Goal: Task Accomplishment & Management: Manage account settings

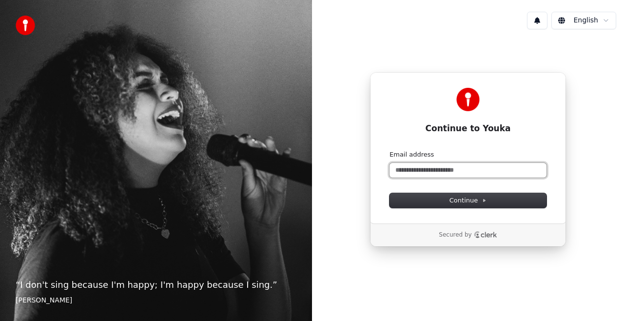
click at [455, 166] on input "Email address" at bounding box center [467, 170] width 157 height 15
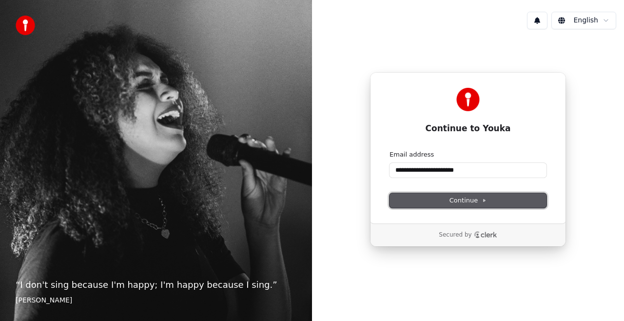
click at [478, 199] on span "Continue" at bounding box center [467, 200] width 37 height 9
type input "**********"
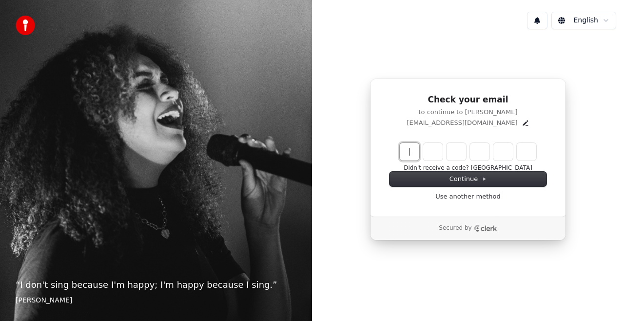
click at [408, 148] on input "Enter verification code" at bounding box center [477, 152] width 156 height 18
type input "******"
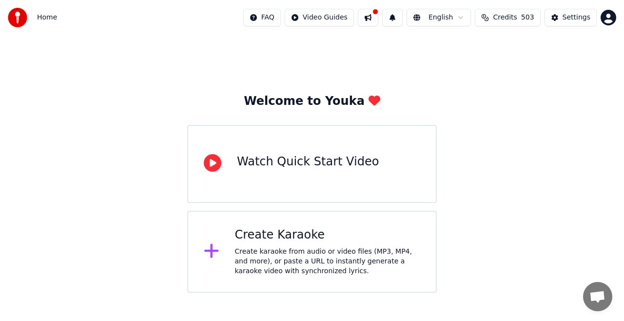
click at [579, 216] on div "Welcome to Youka Watch Quick Start Video Create Karaoke Create karaoke from aud…" at bounding box center [312, 163] width 624 height 257
drag, startPoint x: 490, startPoint y: 162, endPoint x: 504, endPoint y: 144, distance: 22.2
click at [490, 161] on div "Welcome to Youka Watch Quick Start Video Create Karaoke Create karaoke from aud…" at bounding box center [312, 163] width 624 height 257
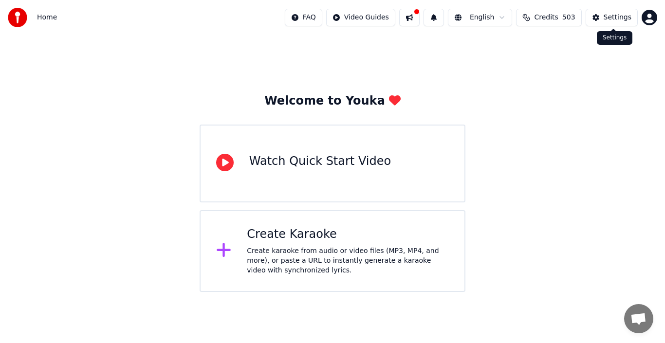
click at [624, 17] on div "Settings" at bounding box center [618, 18] width 28 height 10
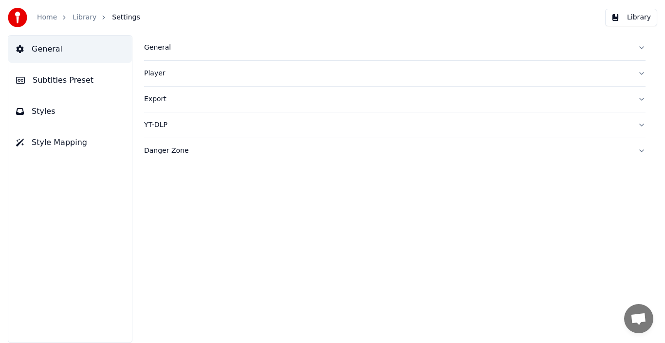
click at [164, 50] on div "General" at bounding box center [387, 48] width 486 height 10
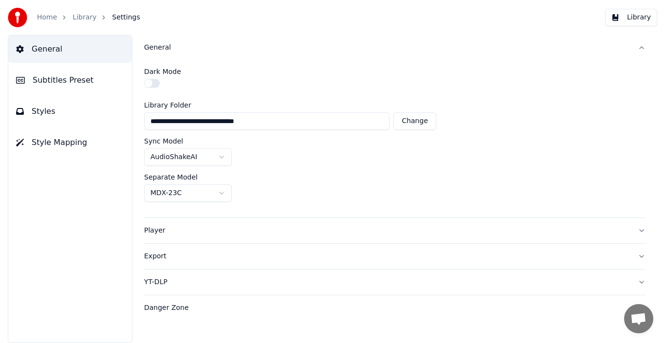
click at [156, 229] on div "Player" at bounding box center [387, 231] width 486 height 10
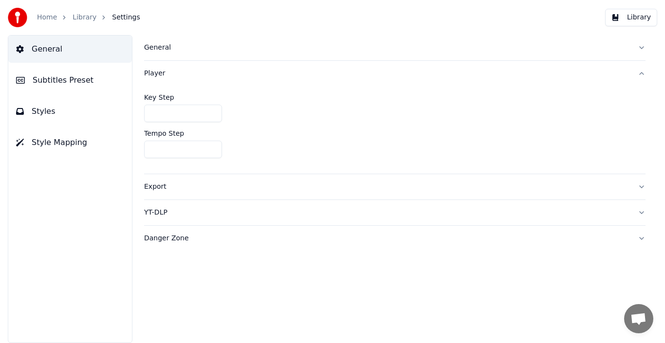
click at [71, 87] on button "Subtitles Preset" at bounding box center [70, 80] width 124 height 27
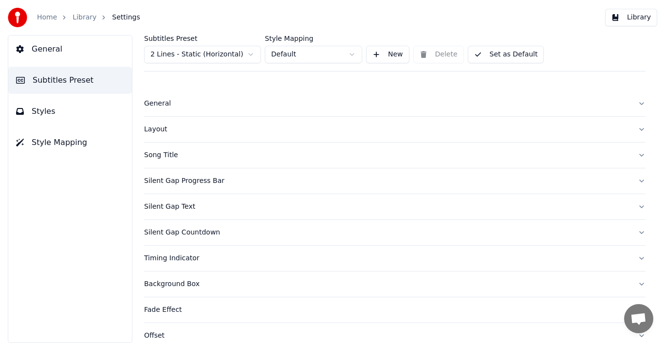
click at [155, 103] on div "General" at bounding box center [387, 104] width 486 height 10
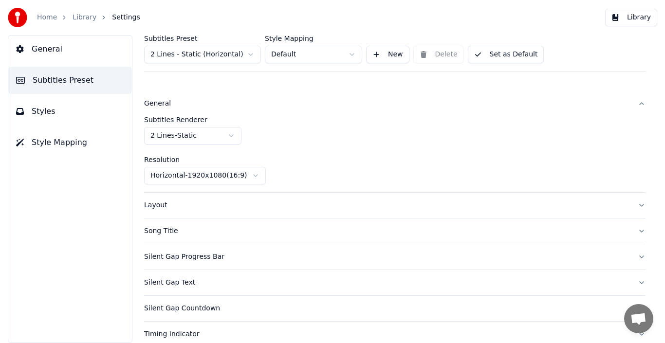
click at [159, 206] on div "Layout" at bounding box center [387, 206] width 486 height 10
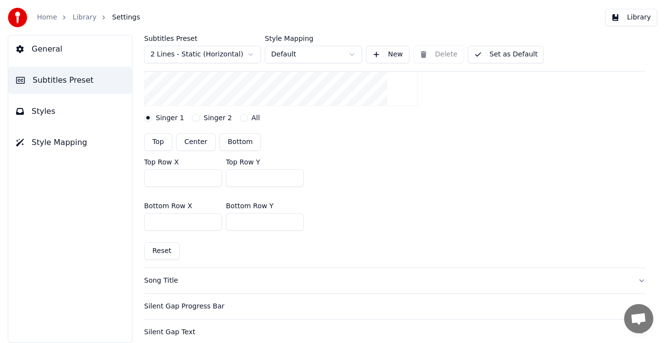
scroll to position [244, 0]
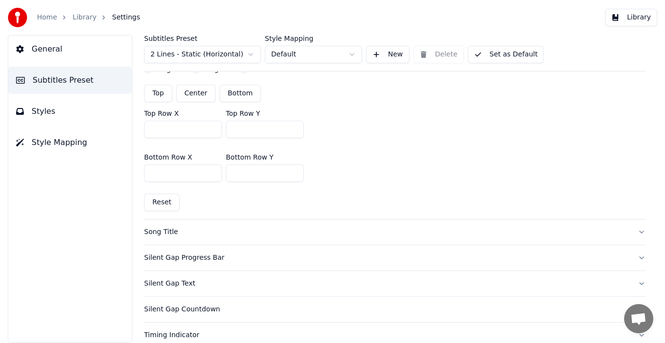
click at [172, 237] on button "Song Title" at bounding box center [395, 232] width 502 height 25
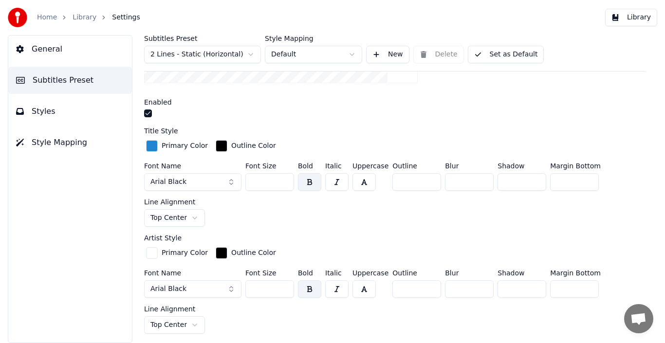
click at [145, 113] on button "button" at bounding box center [148, 114] width 8 height 8
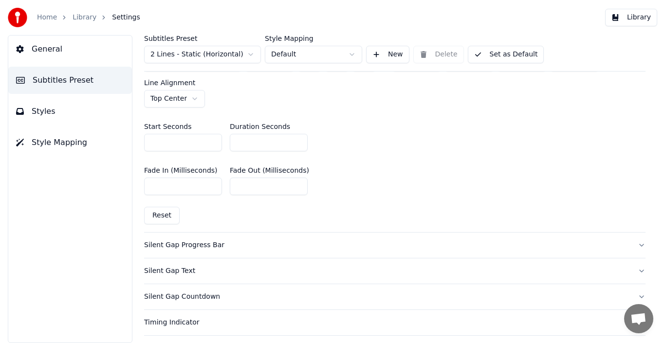
scroll to position [487, 0]
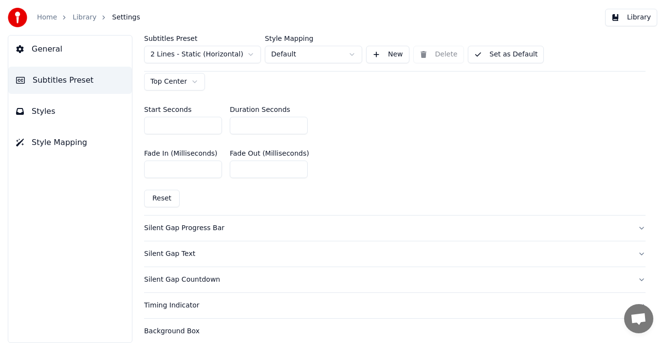
click at [196, 228] on div "Silent Gap Progress Bar" at bounding box center [387, 229] width 486 height 10
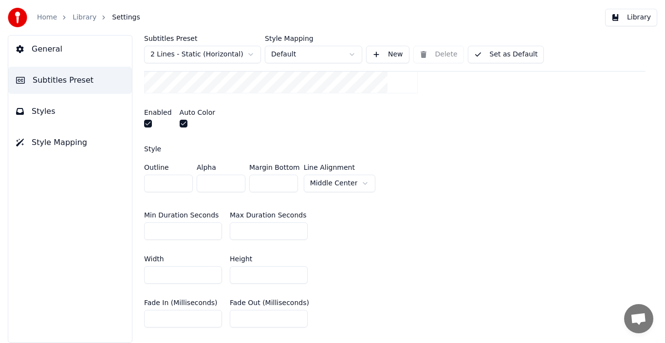
scroll to position [210, 0]
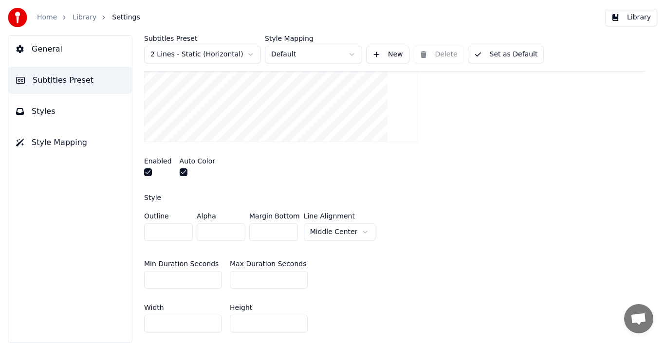
click at [147, 174] on button "button" at bounding box center [148, 173] width 8 height 8
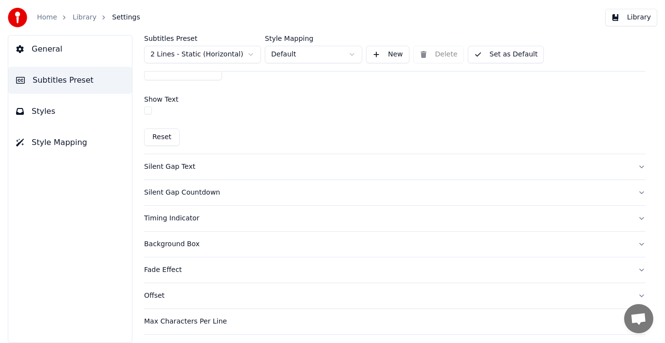
scroll to position [649, 0]
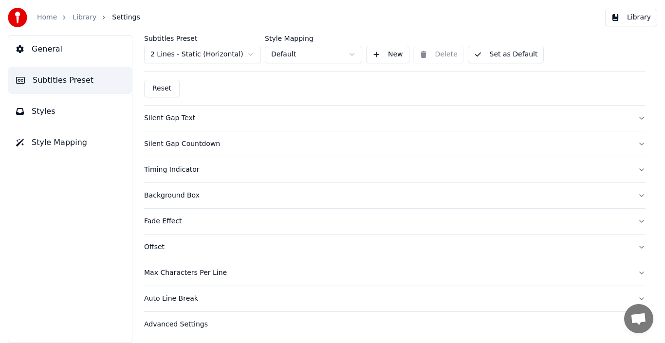
click at [207, 270] on div "Max Characters Per Line" at bounding box center [387, 273] width 486 height 10
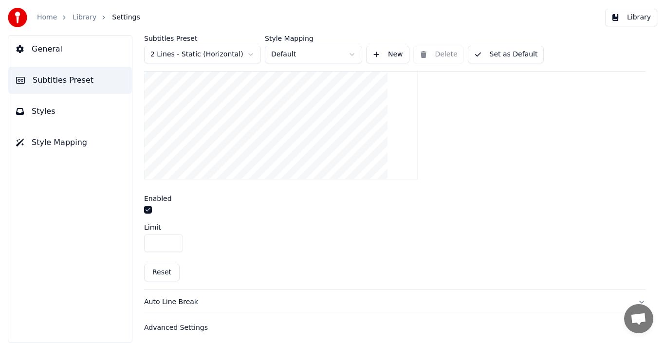
scroll to position [359, 0]
click at [60, 115] on button "Styles" at bounding box center [70, 111] width 124 height 27
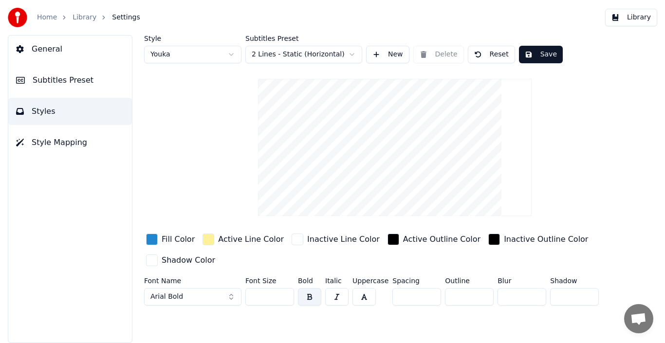
scroll to position [0, 0]
click at [264, 299] on input "**" at bounding box center [270, 297] width 49 height 18
drag, startPoint x: 267, startPoint y: 296, endPoint x: 246, endPoint y: 297, distance: 21.5
click at [246, 297] on input "**" at bounding box center [270, 297] width 49 height 18
click at [205, 292] on button "Arial Bold" at bounding box center [192, 297] width 97 height 18
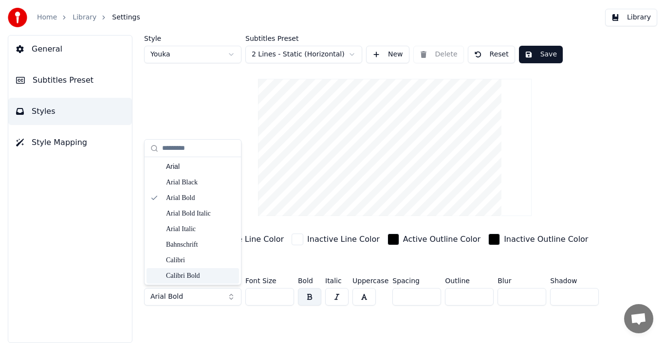
click at [52, 53] on span "General" at bounding box center [47, 49] width 31 height 12
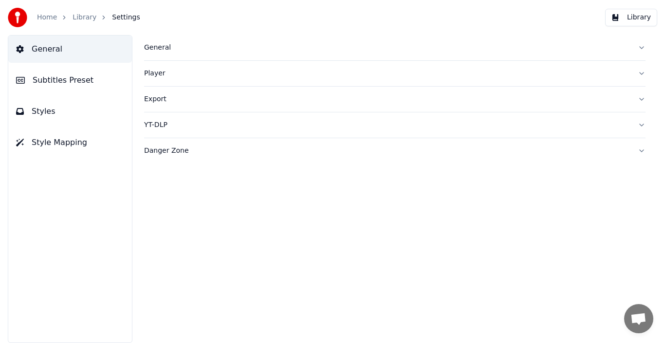
click at [46, 111] on span "Styles" at bounding box center [44, 112] width 24 height 12
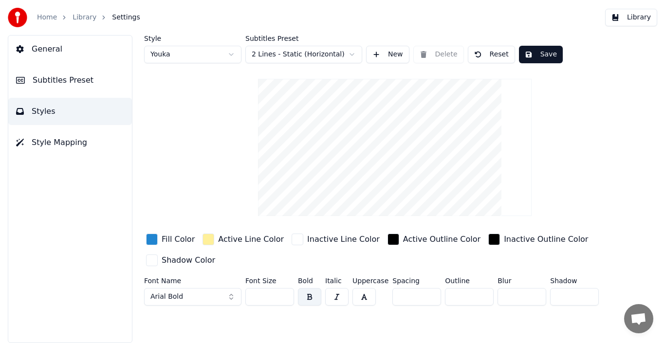
click at [226, 294] on button "Arial Bold" at bounding box center [192, 297] width 97 height 18
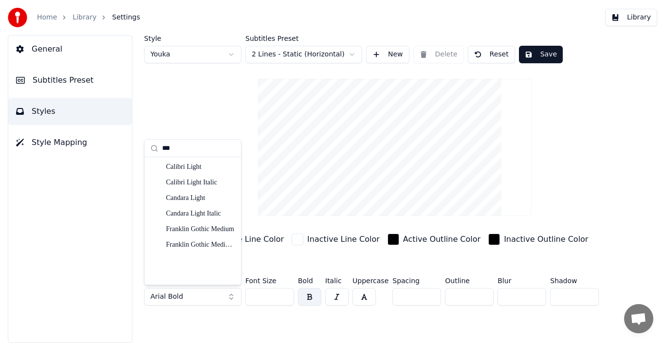
type input "****"
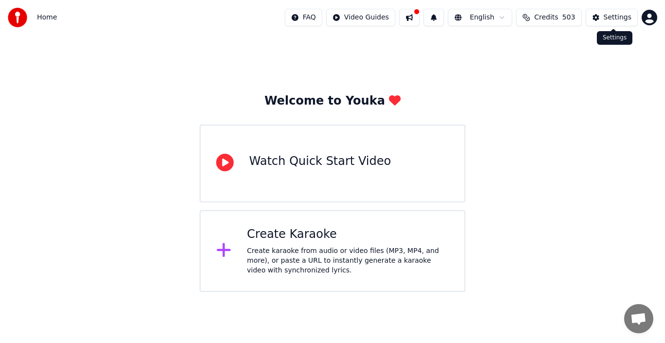
click at [604, 20] on button "Settings" at bounding box center [612, 18] width 52 height 18
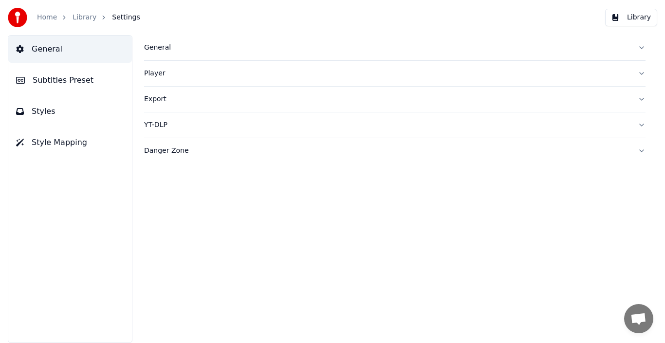
click at [54, 117] on button "Styles" at bounding box center [70, 111] width 124 height 27
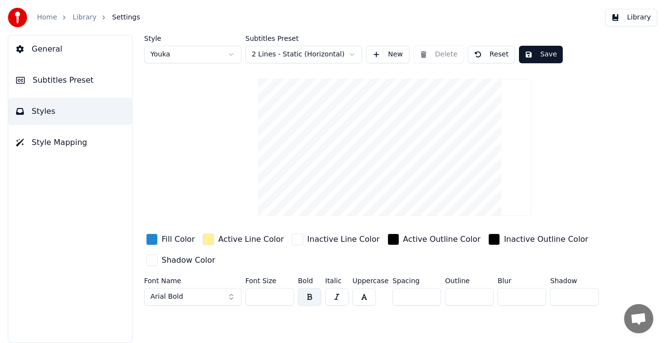
click at [201, 294] on button "Arial Bold" at bounding box center [192, 297] width 97 height 18
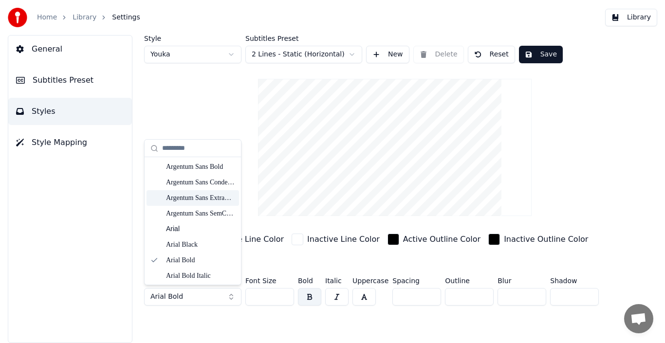
click at [210, 196] on div "Argentum Sans ExtraBold" at bounding box center [200, 198] width 69 height 10
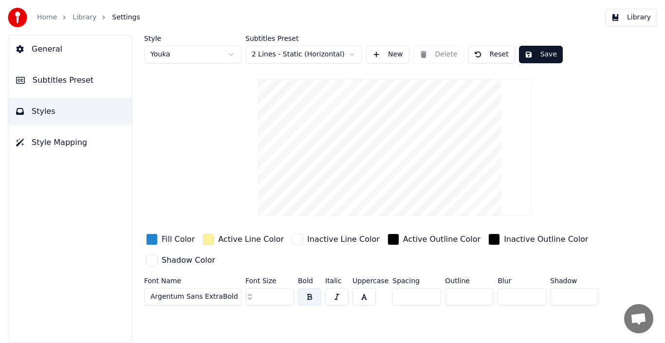
click at [213, 297] on span "Argentum Sans ExtraBold" at bounding box center [195, 297] width 88 height 10
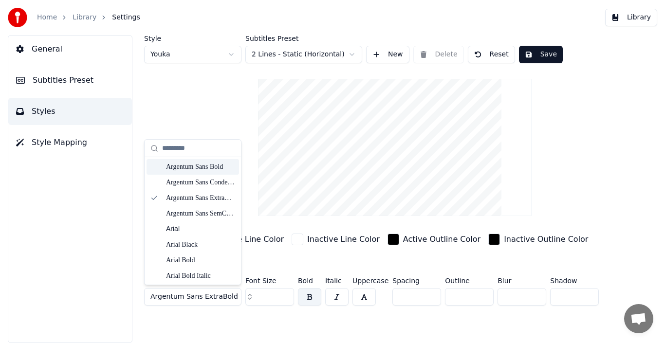
click at [215, 168] on div "Argentum Sans Bold" at bounding box center [200, 167] width 69 height 10
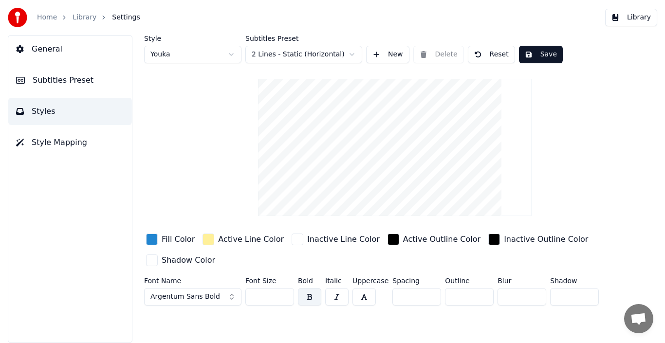
click at [229, 293] on button "Argentum Sans Bold" at bounding box center [192, 297] width 97 height 18
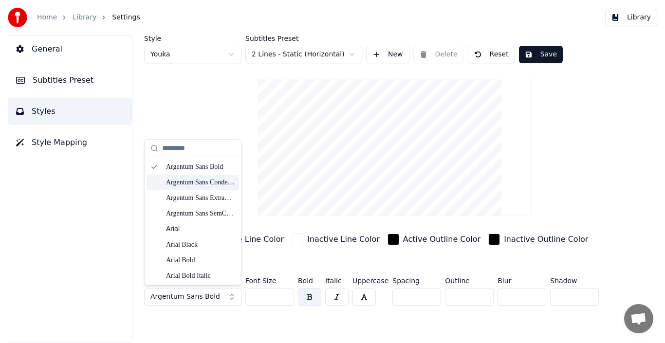
click at [194, 183] on div "Argentum Sans Condensed Black" at bounding box center [200, 183] width 69 height 10
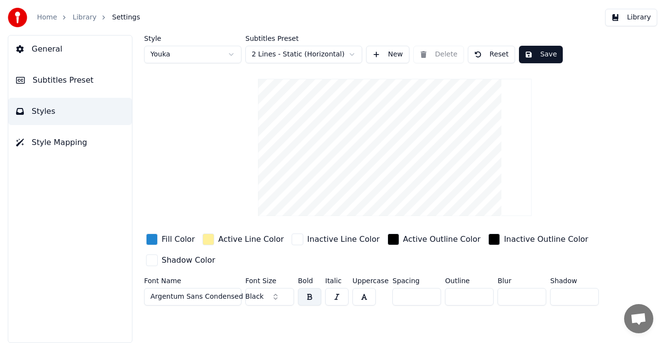
click at [250, 295] on input "**" at bounding box center [270, 297] width 49 height 18
click at [263, 296] on input "**" at bounding box center [270, 297] width 49 height 18
click at [232, 290] on button "Argentum Sans Condensed Black" at bounding box center [192, 297] width 97 height 18
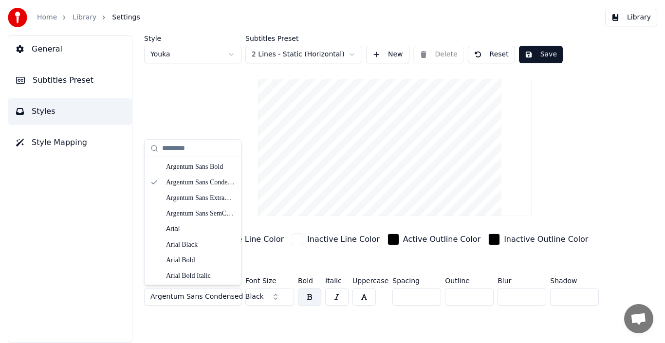
click at [215, 297] on span "Argentum Sans Condensed Black" at bounding box center [207, 297] width 113 height 10
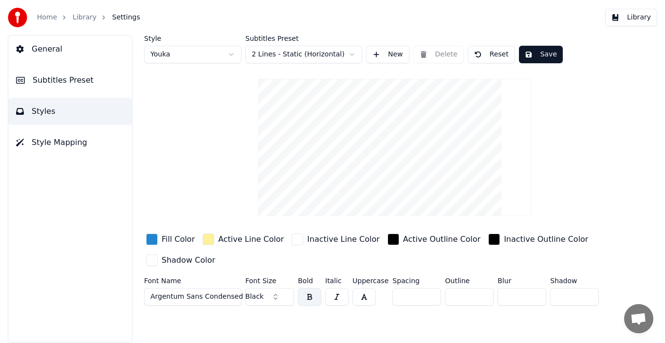
click at [208, 297] on span "Argentum Sans Condensed Black" at bounding box center [207, 297] width 113 height 10
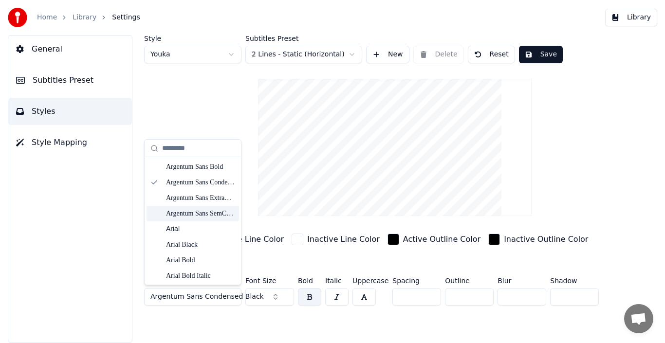
click at [210, 214] on div "Argentum Sans SemCond Med" at bounding box center [200, 214] width 69 height 10
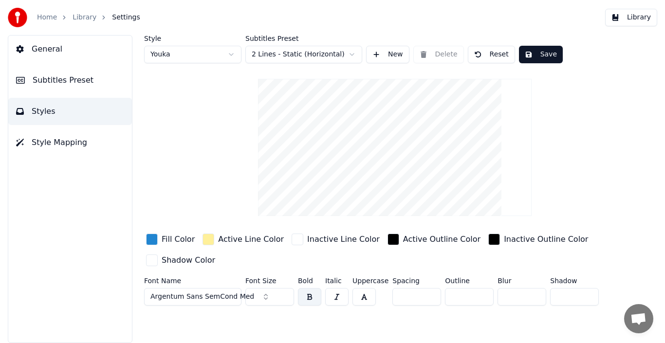
click at [230, 295] on span "Argentum Sans SemCond Med" at bounding box center [203, 297] width 104 height 10
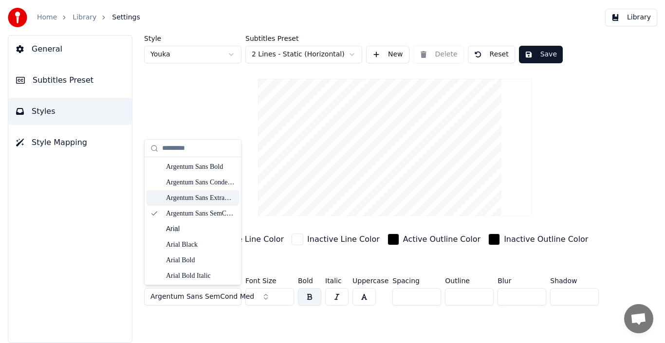
click at [215, 202] on div "Argentum Sans ExtraBold" at bounding box center [200, 198] width 69 height 10
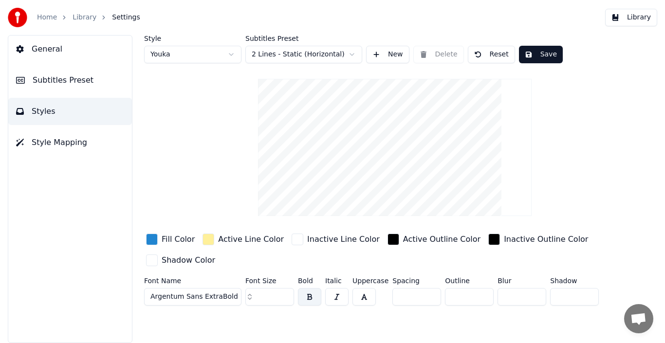
click at [215, 296] on span "Argentum Sans ExtraBold" at bounding box center [195, 297] width 88 height 10
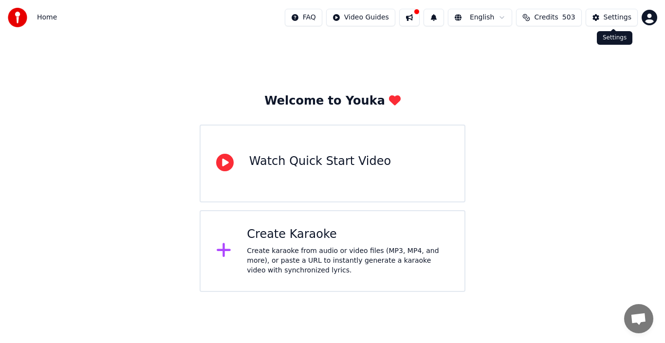
click at [618, 21] on div "Settings" at bounding box center [618, 18] width 28 height 10
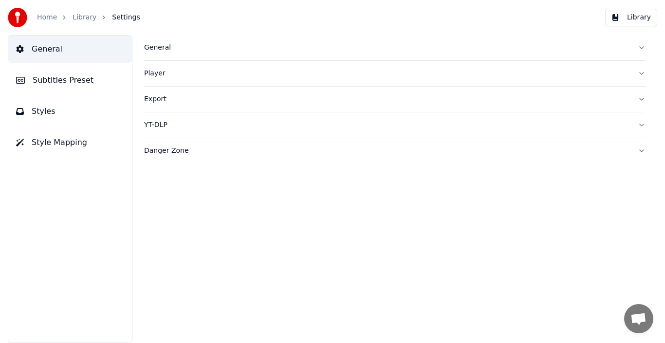
click at [59, 116] on button "Styles" at bounding box center [70, 111] width 124 height 27
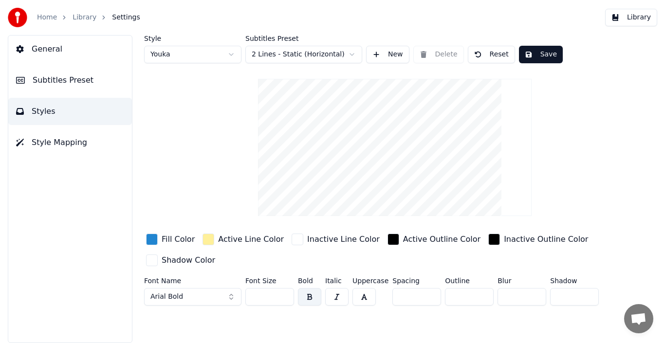
click at [220, 294] on button "Arial Bold" at bounding box center [192, 297] width 97 height 18
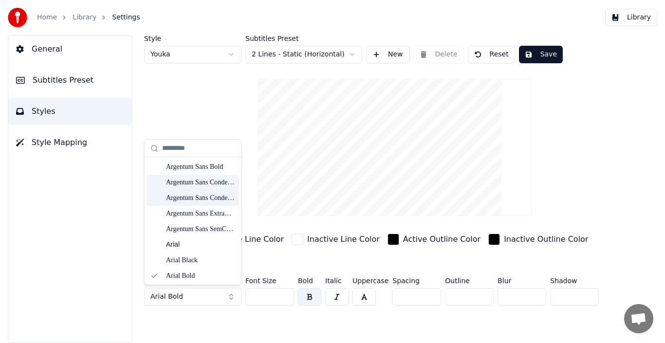
click at [209, 181] on div "Argentum Sans Condensed Black" at bounding box center [200, 183] width 69 height 10
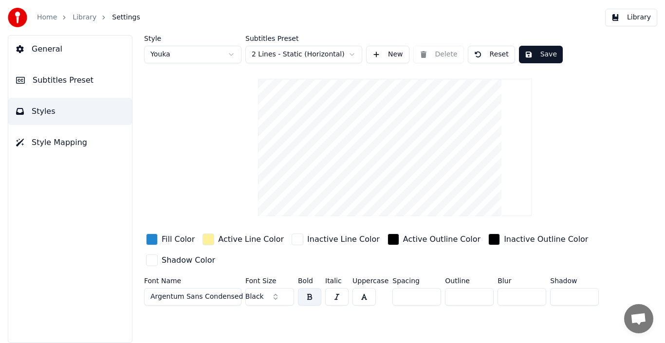
click at [213, 298] on span "Argentum Sans Condensed Black" at bounding box center [207, 297] width 113 height 10
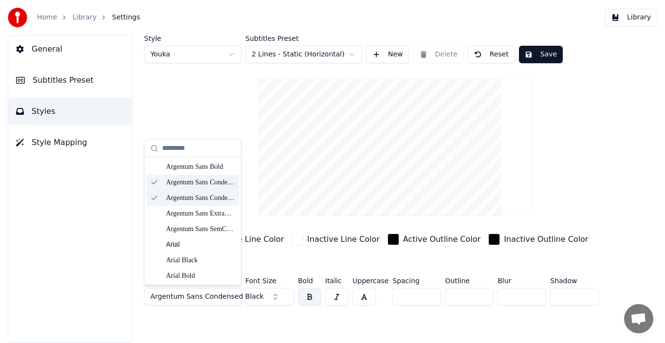
click at [206, 195] on div "Argentum Sans Condensed Black" at bounding box center [200, 198] width 69 height 10
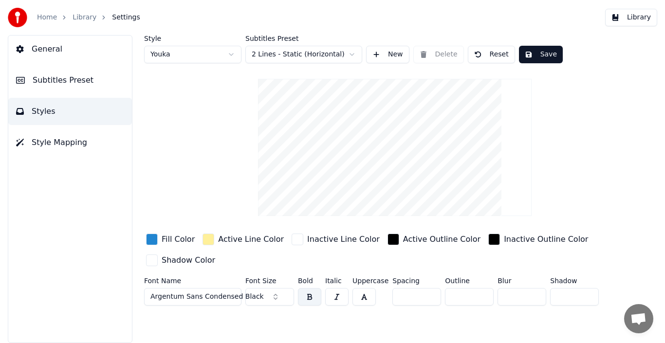
click at [257, 294] on input "**" at bounding box center [270, 297] width 49 height 18
click at [265, 298] on input "**" at bounding box center [270, 297] width 49 height 18
click at [151, 239] on div "button" at bounding box center [152, 240] width 12 height 12
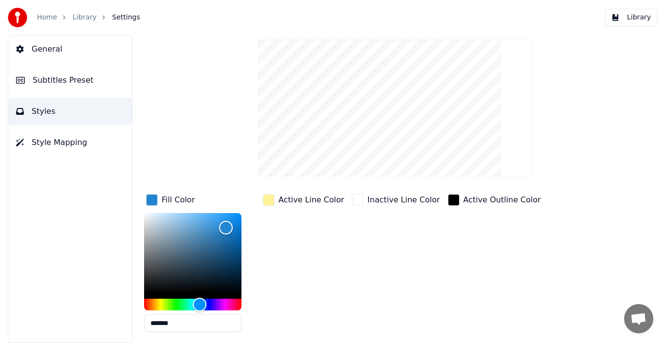
scroll to position [96, 0]
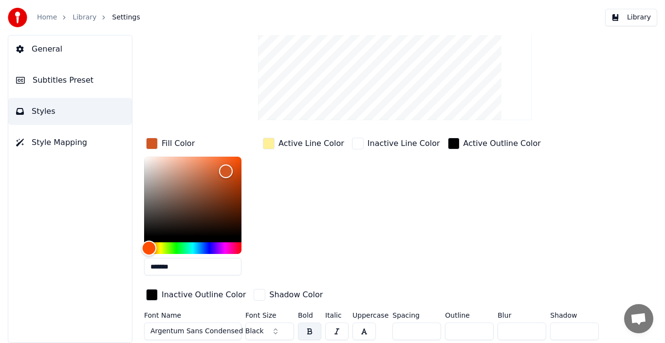
click at [149, 249] on div "Hue" at bounding box center [192, 249] width 97 height 12
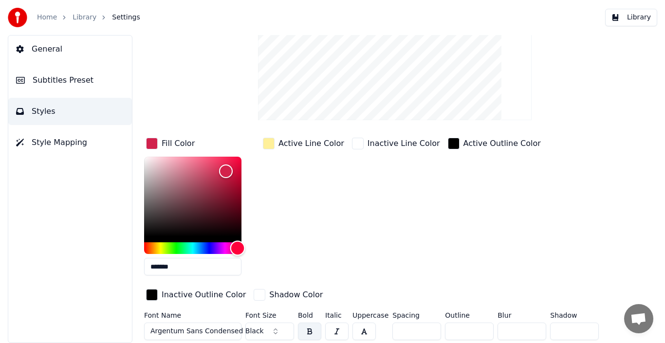
click at [238, 247] on div "Hue" at bounding box center [192, 249] width 97 height 12
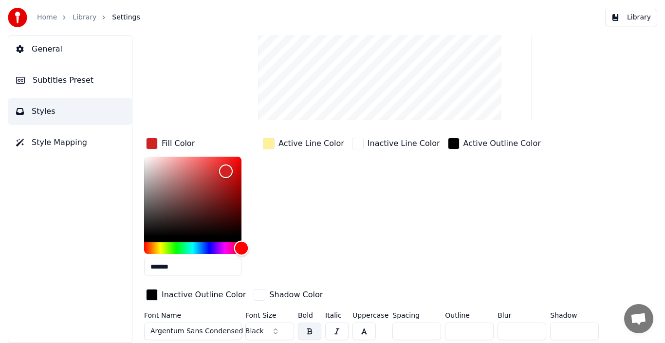
drag, startPoint x: 240, startPoint y: 248, endPoint x: 245, endPoint y: 248, distance: 5.4
click at [245, 248] on div "Hue" at bounding box center [241, 248] width 15 height 15
type input "*******"
drag, startPoint x: 228, startPoint y: 171, endPoint x: 239, endPoint y: 159, distance: 15.9
click at [239, 159] on div "Color" at bounding box center [238, 160] width 15 height 15
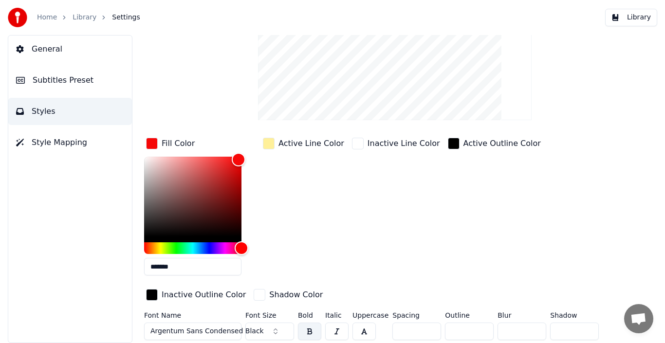
click at [284, 208] on div "Active Line Color" at bounding box center [303, 210] width 85 height 148
click at [269, 202] on div "Active Line Color" at bounding box center [303, 210] width 85 height 148
click at [149, 145] on div "button" at bounding box center [152, 144] width 12 height 12
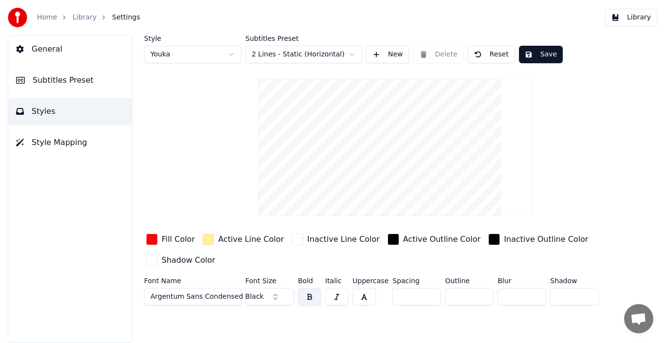
click at [209, 237] on div "button" at bounding box center [209, 240] width 12 height 12
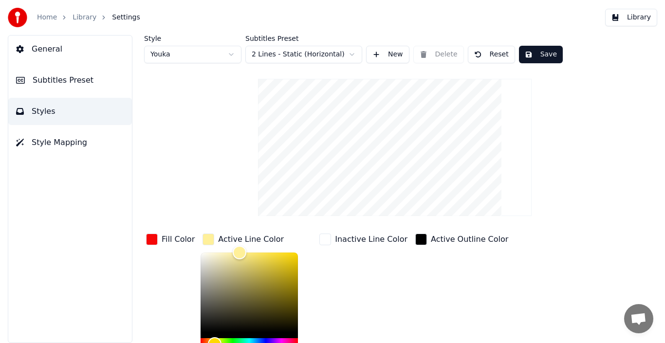
scroll to position [96, 0]
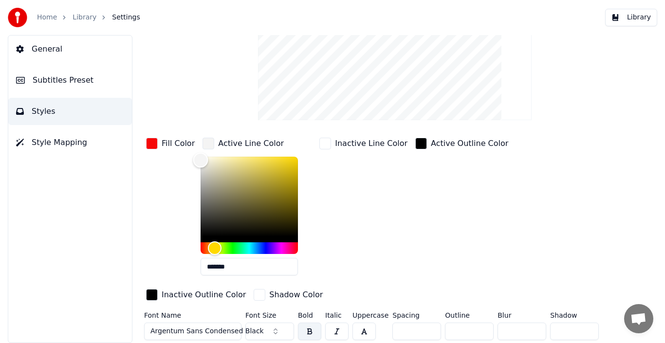
type input "*******"
drag, startPoint x: 237, startPoint y: 156, endPoint x: 194, endPoint y: 163, distance: 43.5
click at [193, 156] on div "Color" at bounding box center [200, 160] width 15 height 15
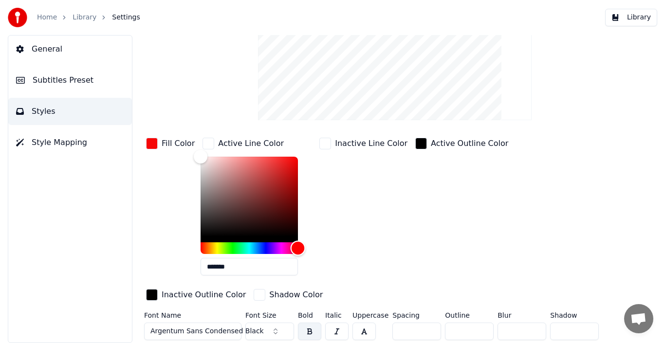
drag, startPoint x: 209, startPoint y: 246, endPoint x: 300, endPoint y: 264, distance: 92.3
click at [300, 264] on div "*******" at bounding box center [257, 218] width 113 height 123
click at [205, 145] on div "button" at bounding box center [209, 144] width 12 height 12
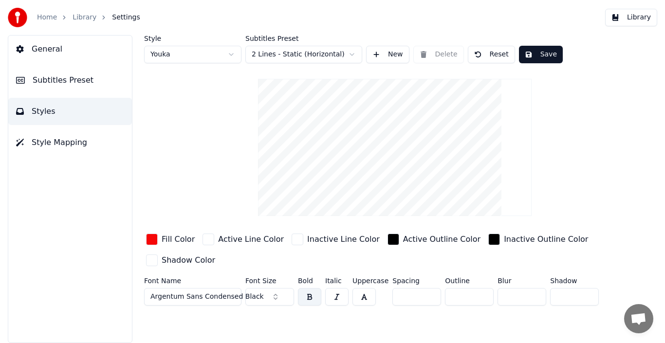
scroll to position [0, 0]
click at [388, 238] on div "button" at bounding box center [394, 240] width 12 height 12
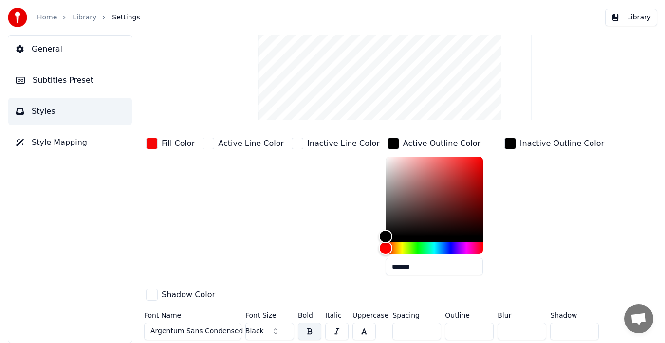
scroll to position [47, 0]
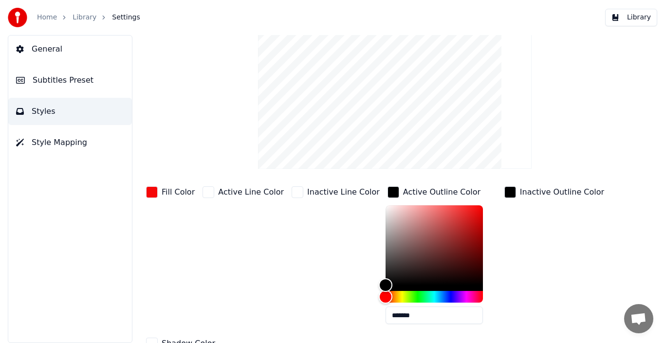
click at [388, 190] on div "button" at bounding box center [394, 193] width 12 height 12
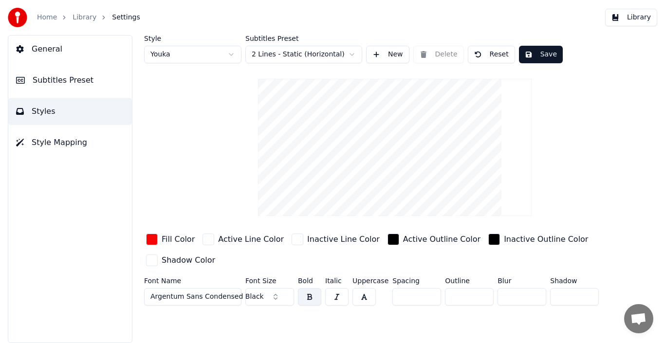
scroll to position [0, 0]
click at [456, 295] on input "*" at bounding box center [469, 297] width 49 height 18
drag, startPoint x: 456, startPoint y: 296, endPoint x: 440, endPoint y: 294, distance: 16.3
click at [440, 297] on div "Font Name Argentum Sans Condensed Black Font Size ** Bold Italic Uppercase Spac…" at bounding box center [377, 294] width 466 height 32
type input "*"
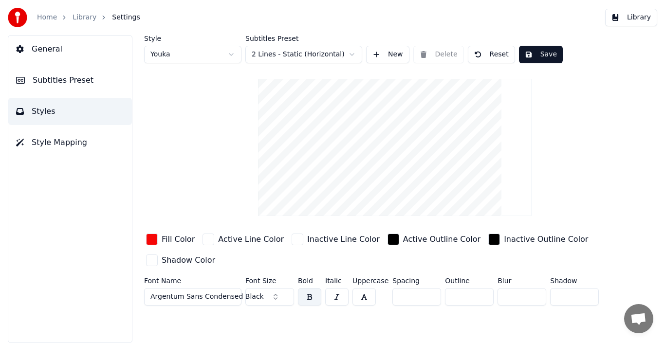
type input "**"
click at [479, 293] on input "*" at bounding box center [469, 297] width 49 height 18
type input "*"
click at [479, 293] on input "*" at bounding box center [469, 297] width 49 height 18
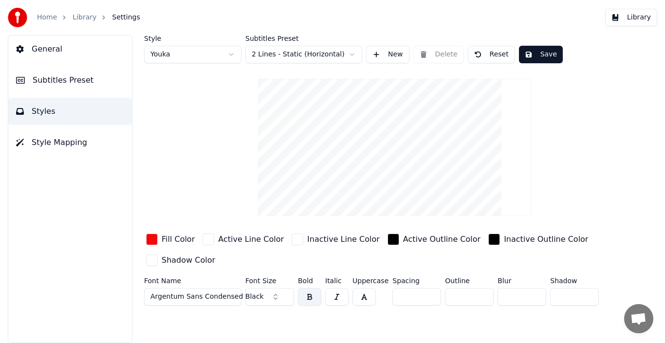
click at [502, 317] on div "Style Youka Subtitles Preset 2 Lines - Static (Horizontal) New Delete Reset Sav…" at bounding box center [395, 189] width 541 height 308
click at [427, 294] on input "*" at bounding box center [417, 297] width 49 height 18
type input "*"
click at [427, 294] on input "*" at bounding box center [417, 297] width 49 height 18
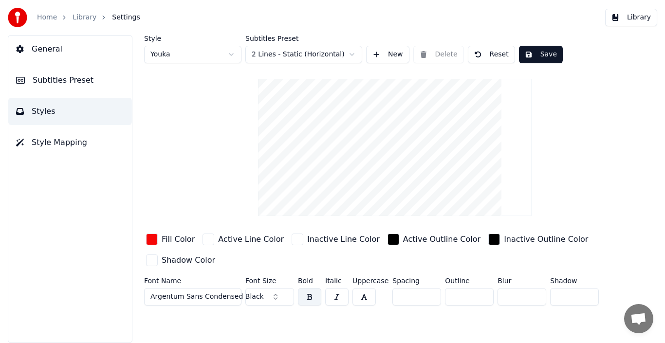
click at [428, 321] on div "Style Youka Subtitles Preset 2 Lines - Static (Horizontal) New Delete Reset Sav…" at bounding box center [395, 189] width 541 height 308
type input "*"
click at [532, 293] on input "*" at bounding box center [522, 297] width 49 height 18
type input "*"
click at [585, 295] on input "*" at bounding box center [574, 297] width 49 height 18
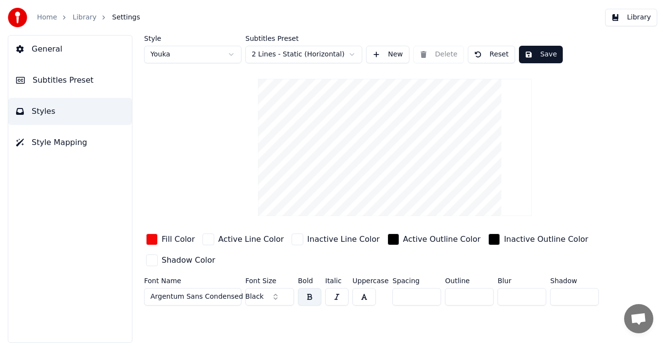
type input "*"
click at [532, 299] on input "*" at bounding box center [522, 297] width 49 height 18
click at [227, 296] on span "Argentum Sans Condensed Black" at bounding box center [207, 297] width 113 height 10
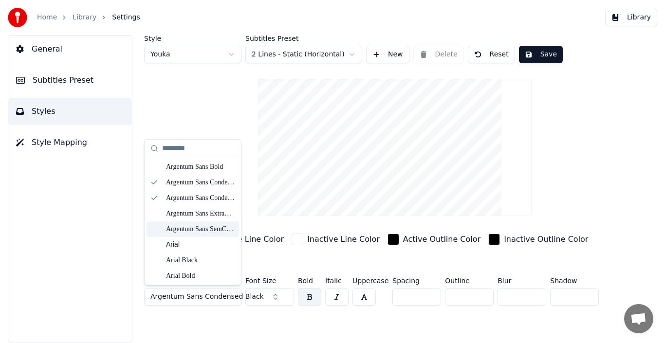
click at [199, 229] on div "Argentum Sans SemCond Med" at bounding box center [200, 230] width 69 height 10
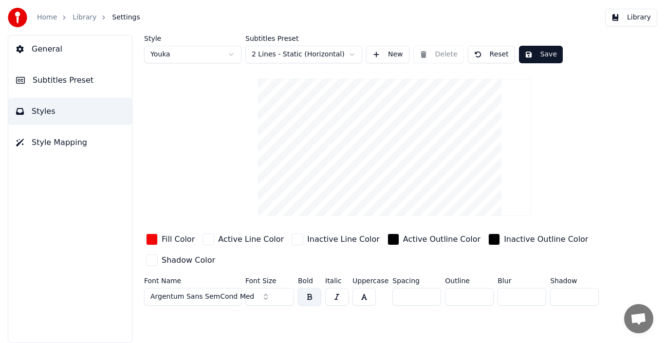
click at [209, 297] on span "Argentum Sans SemCond Med" at bounding box center [203, 297] width 104 height 10
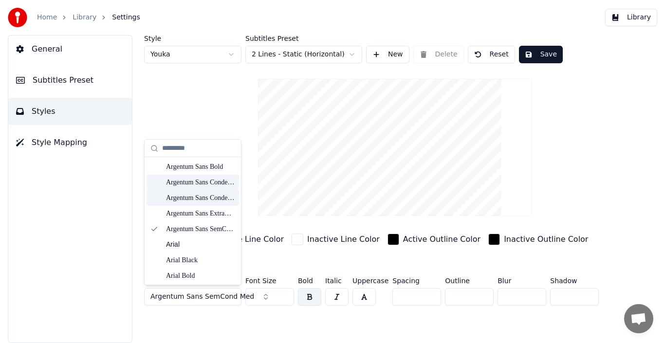
click at [209, 184] on div "Argentum Sans Condensed Black" at bounding box center [200, 183] width 69 height 10
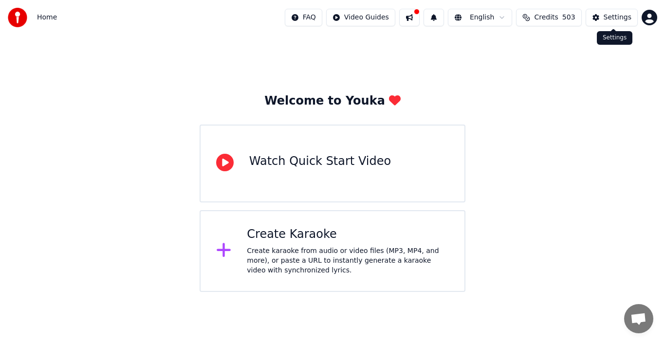
click at [613, 21] on div "Settings" at bounding box center [618, 18] width 28 height 10
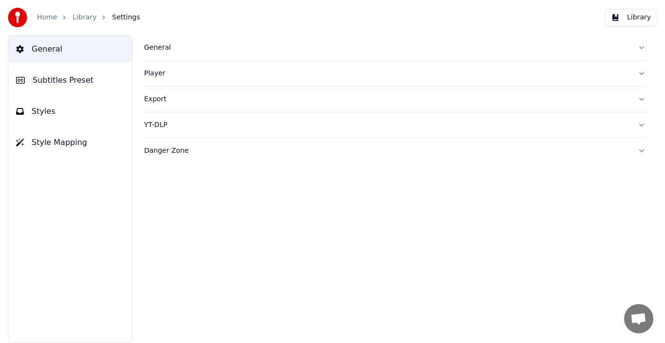
click at [54, 117] on button "Styles" at bounding box center [70, 111] width 124 height 27
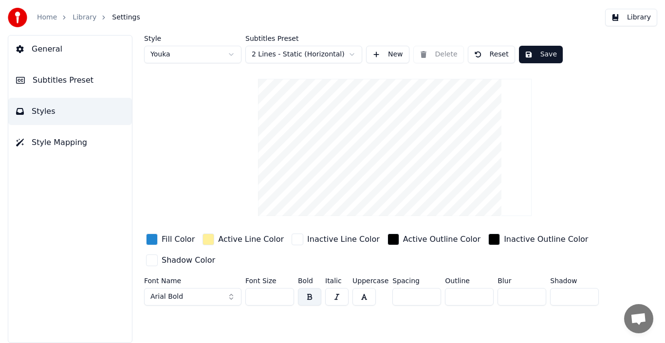
click at [220, 295] on button "Arial Bold" at bounding box center [192, 297] width 97 height 18
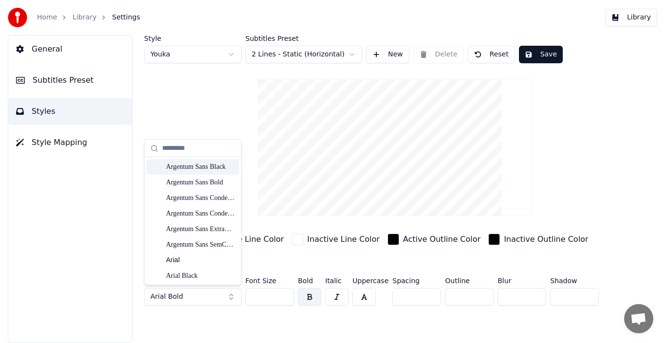
click at [203, 170] on div "Argentum Sans Black" at bounding box center [200, 167] width 69 height 10
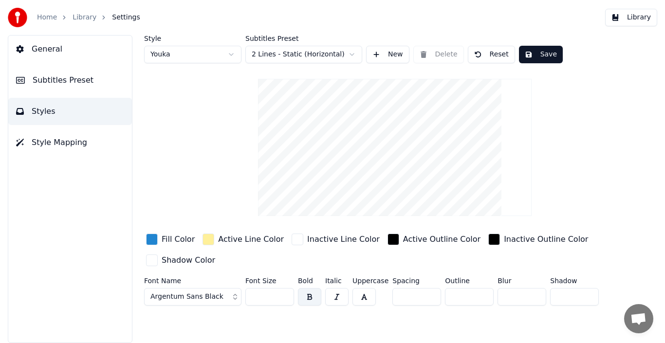
click at [150, 239] on div "button" at bounding box center [152, 240] width 12 height 12
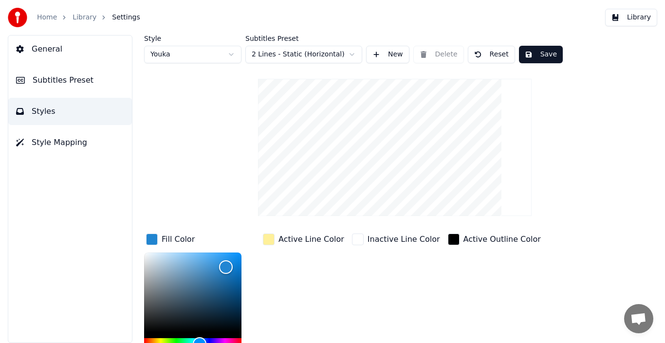
click at [350, 268] on div "Inactive Line Color" at bounding box center [396, 306] width 92 height 148
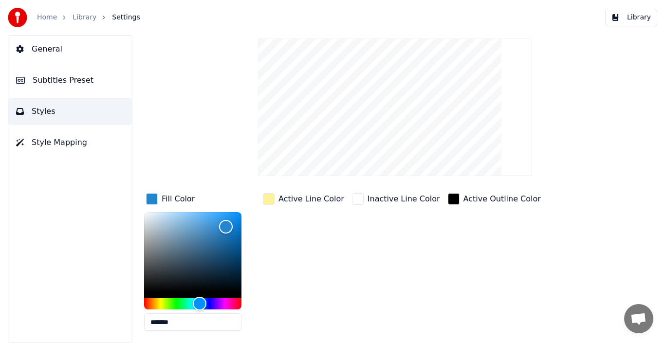
scroll to position [96, 0]
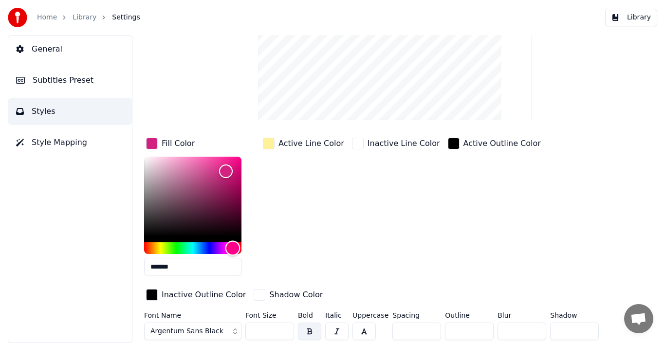
drag, startPoint x: 197, startPoint y: 247, endPoint x: 234, endPoint y: 251, distance: 37.3
click at [234, 251] on div "Hue" at bounding box center [233, 248] width 15 height 15
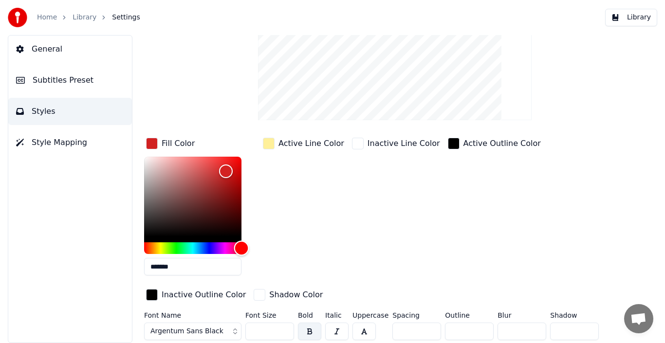
drag, startPoint x: 235, startPoint y: 250, endPoint x: 250, endPoint y: 249, distance: 14.6
click at [250, 249] on div "*******" at bounding box center [200, 218] width 113 height 123
type input "*******"
drag, startPoint x: 224, startPoint y: 171, endPoint x: 245, endPoint y: 155, distance: 26.8
click at [245, 155] on div "Color" at bounding box center [241, 157] width 15 height 15
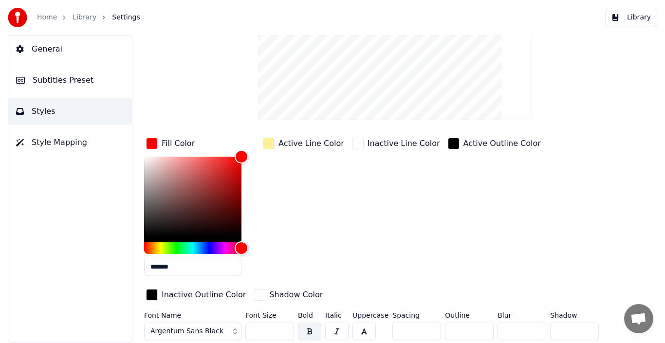
click at [154, 143] on div "button" at bounding box center [152, 144] width 12 height 12
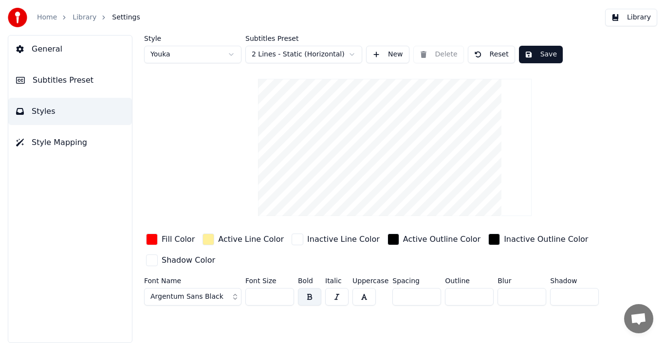
click at [208, 237] on div "button" at bounding box center [209, 240] width 12 height 12
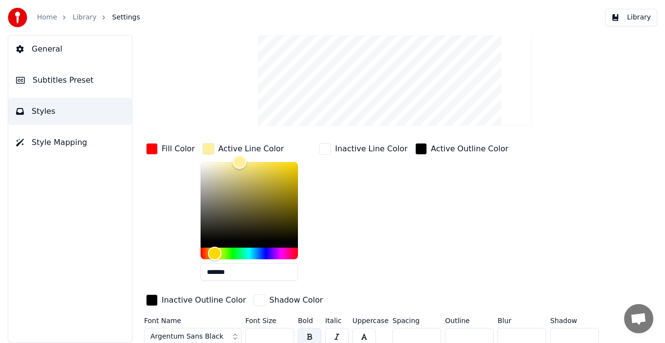
scroll to position [96, 0]
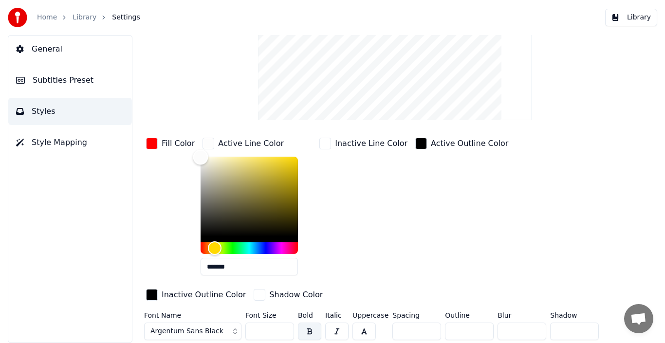
type input "*******"
drag, startPoint x: 235, startPoint y: 159, endPoint x: 194, endPoint y: 156, distance: 41.1
click at [194, 156] on div "Color" at bounding box center [200, 157] width 15 height 15
click at [203, 142] on div "button" at bounding box center [209, 144] width 12 height 12
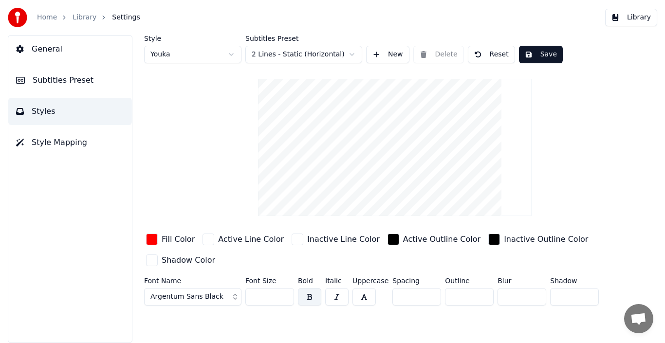
click at [428, 292] on input "*" at bounding box center [417, 297] width 49 height 18
click at [427, 299] on input "*" at bounding box center [417, 297] width 49 height 18
click at [426, 292] on input "*" at bounding box center [417, 297] width 49 height 18
click at [426, 294] on input "*" at bounding box center [417, 297] width 49 height 18
click at [423, 290] on input "*" at bounding box center [417, 297] width 49 height 18
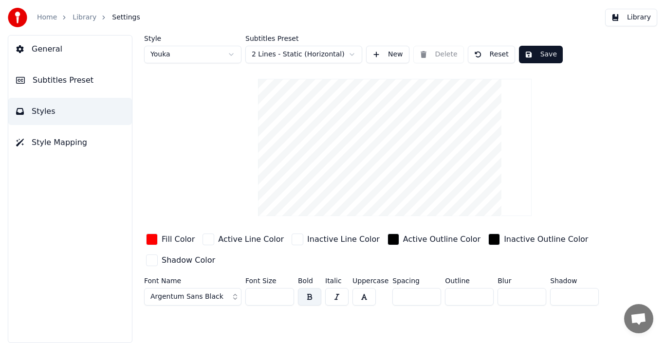
click at [428, 298] on input "*" at bounding box center [417, 297] width 49 height 18
click at [427, 292] on input "*" at bounding box center [417, 297] width 49 height 18
click at [428, 297] on input "*" at bounding box center [417, 297] width 49 height 18
click at [428, 295] on input "*" at bounding box center [417, 297] width 49 height 18
click at [427, 295] on input "*" at bounding box center [417, 297] width 49 height 18
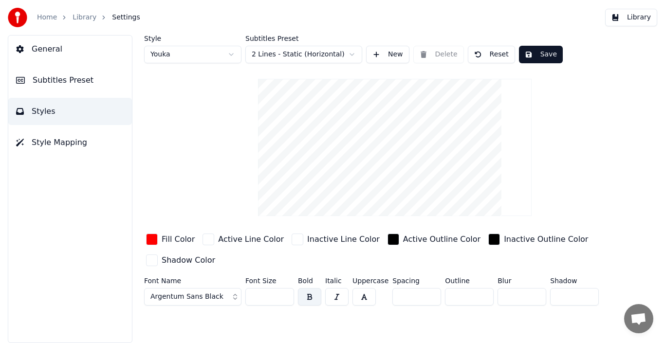
click at [427, 295] on input "*" at bounding box center [417, 297] width 49 height 18
click at [427, 300] on input "*" at bounding box center [417, 297] width 49 height 18
click at [427, 299] on input "*" at bounding box center [417, 297] width 49 height 18
type input "*"
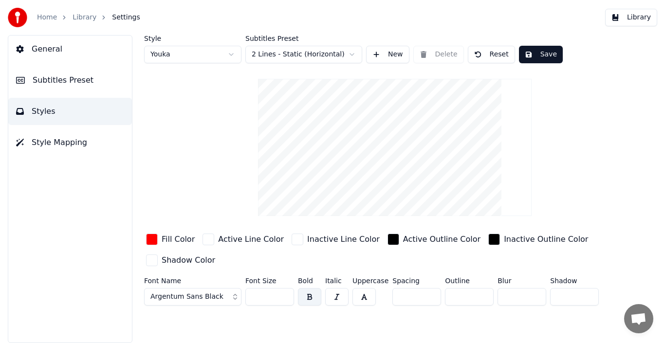
click at [427, 299] on input "*" at bounding box center [417, 297] width 49 height 18
click at [402, 319] on div "Style Youka Subtitles Preset 2 Lines - Static (Horizontal) New Delete Reset Sav…" at bounding box center [395, 189] width 541 height 308
drag, startPoint x: 265, startPoint y: 295, endPoint x: 237, endPoint y: 294, distance: 27.8
click at [238, 294] on div "Font Name Argentum Sans Black Font Size ** Bold Italic Uppercase Spacing * Outl…" at bounding box center [377, 294] width 466 height 32
click at [282, 294] on input "**" at bounding box center [270, 297] width 49 height 18
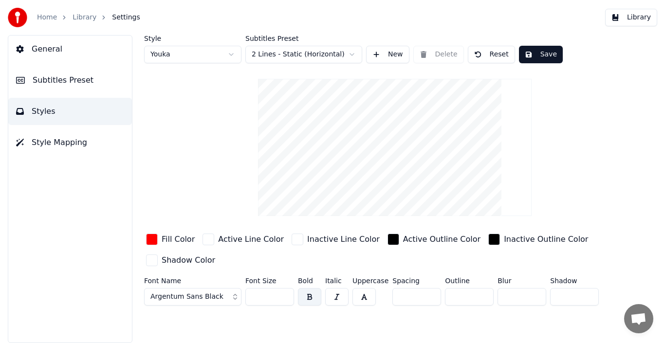
click at [282, 294] on input "**" at bounding box center [270, 297] width 49 height 18
click at [282, 294] on input "***" at bounding box center [270, 297] width 49 height 18
click at [283, 300] on input "**" at bounding box center [270, 297] width 49 height 18
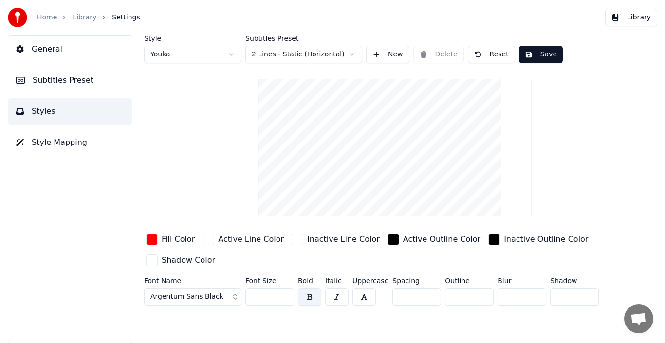
click at [283, 300] on input "**" at bounding box center [270, 297] width 49 height 18
type input "**"
click at [283, 294] on input "**" at bounding box center [270, 297] width 49 height 18
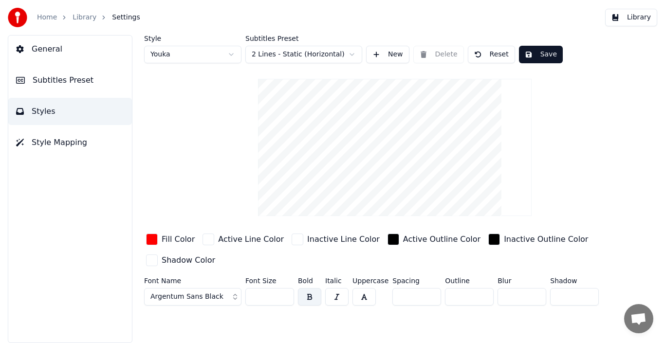
click at [543, 52] on button "Save" at bounding box center [541, 55] width 44 height 18
click at [545, 58] on button "Done" at bounding box center [541, 55] width 45 height 18
click at [542, 58] on button "Save" at bounding box center [541, 55] width 44 height 18
click at [481, 295] on input "**" at bounding box center [469, 297] width 49 height 18
click at [481, 300] on input "*" at bounding box center [469, 297] width 49 height 18
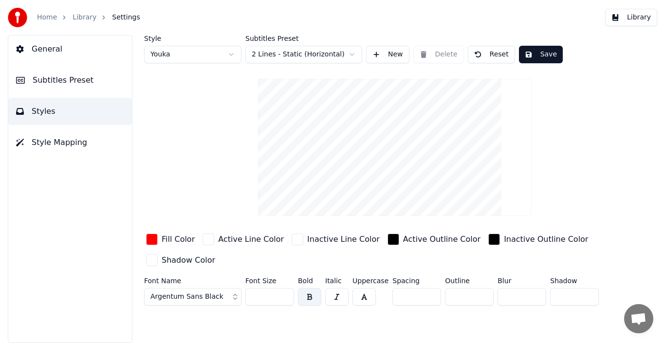
click at [481, 299] on input "*" at bounding box center [469, 297] width 49 height 18
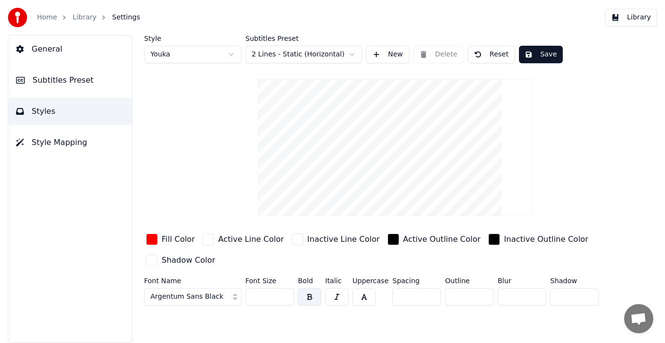
click at [481, 299] on input "*" at bounding box center [469, 297] width 49 height 18
type input "*"
click at [481, 299] on input "*" at bounding box center [469, 297] width 49 height 18
click at [549, 57] on button "Save" at bounding box center [541, 55] width 44 height 18
click at [537, 59] on button "Save" at bounding box center [541, 55] width 44 height 18
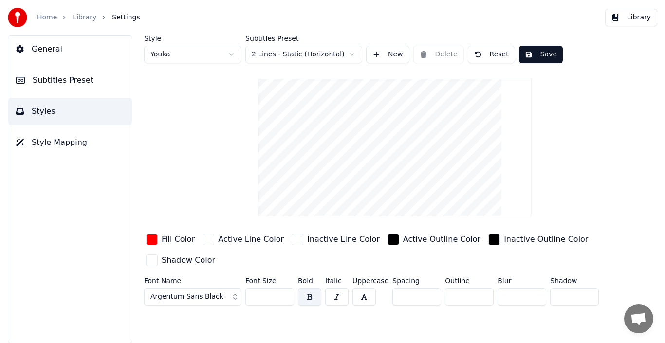
click at [46, 12] on div "Home Library Settings" at bounding box center [74, 17] width 132 height 19
click at [44, 20] on link "Home" at bounding box center [47, 18] width 20 height 10
